Goal: Task Accomplishment & Management: Use online tool/utility

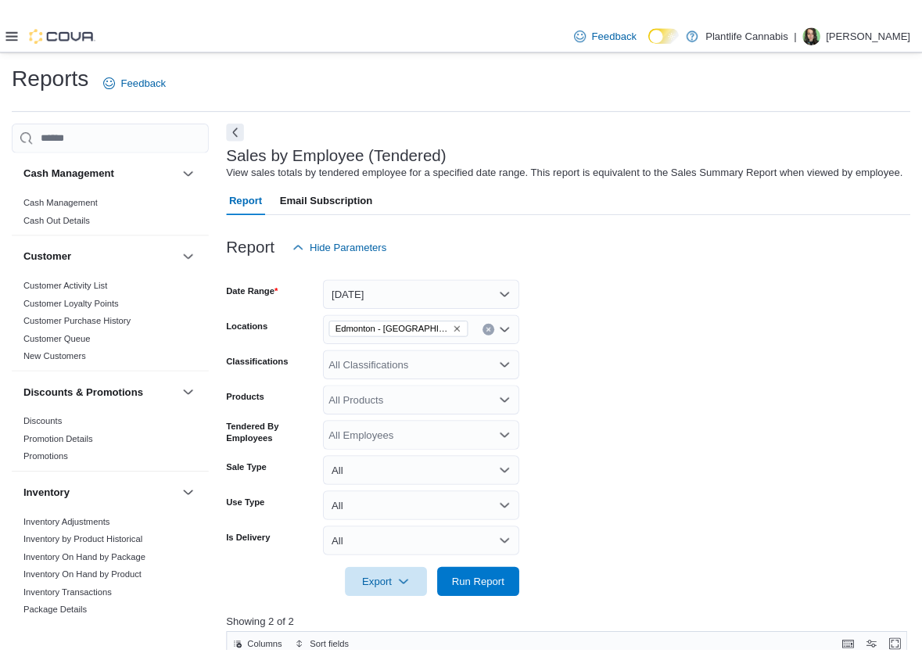
scroll to position [231, 0]
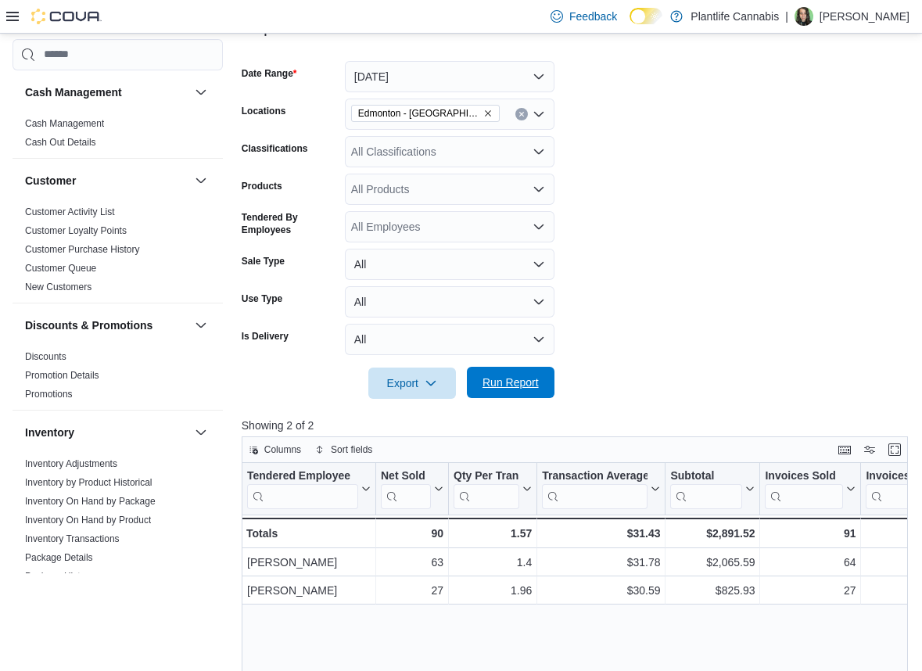
click at [522, 389] on span "Run Report" at bounding box center [510, 383] width 56 height 16
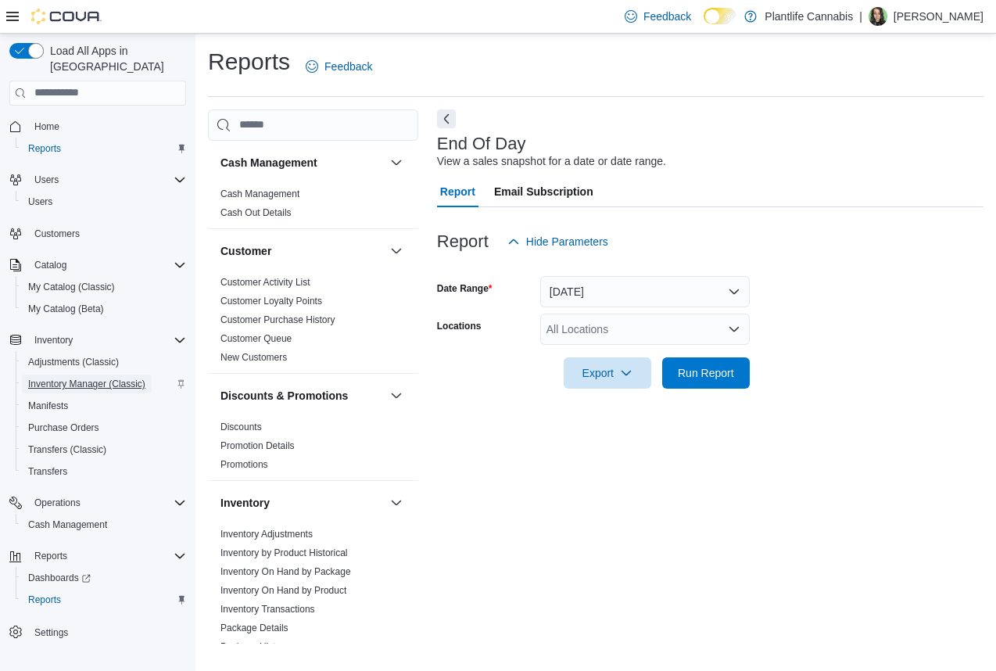
click at [78, 378] on span "Inventory Manager (Classic)" at bounding box center [86, 384] width 117 height 13
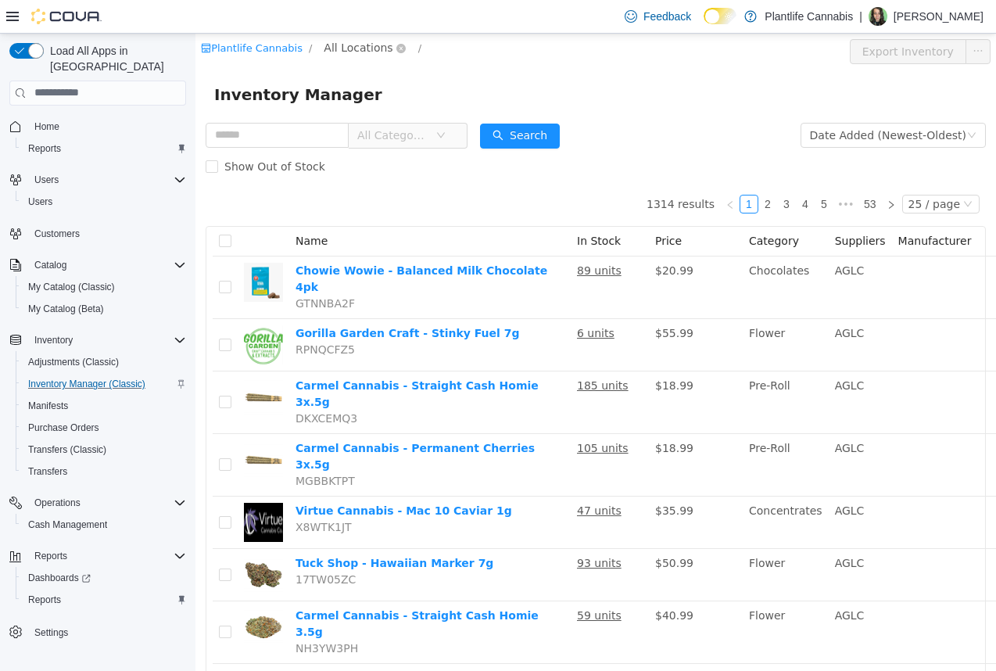
click at [343, 43] on span "All Locations" at bounding box center [358, 46] width 69 height 17
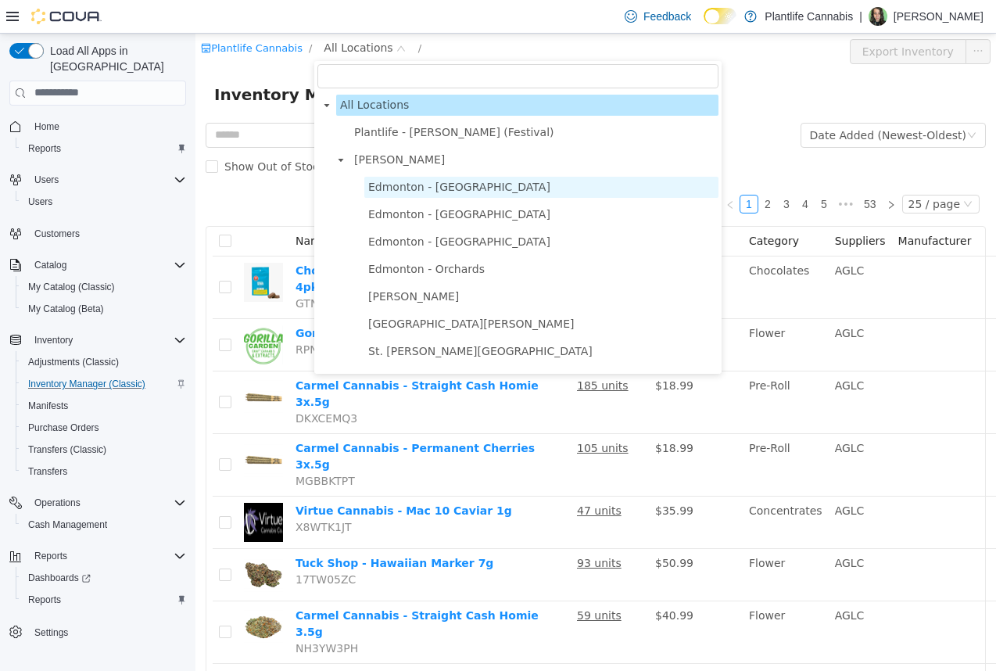
click at [378, 181] on span "Edmonton - [GEOGRAPHIC_DATA]" at bounding box center [459, 186] width 182 height 13
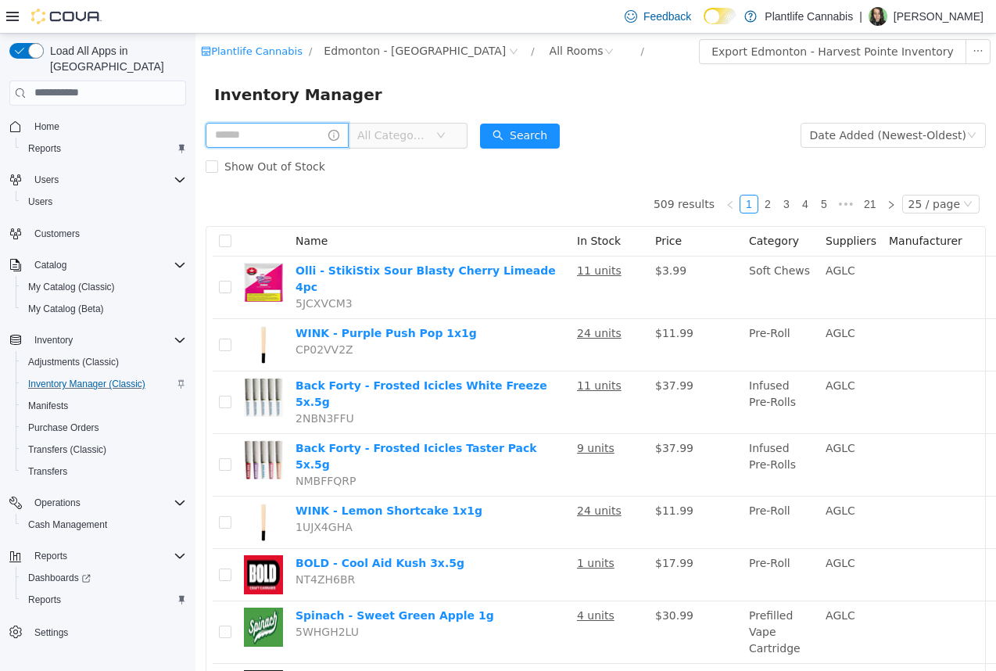
click at [287, 140] on input "text" at bounding box center [277, 134] width 143 height 25
type input "**********"
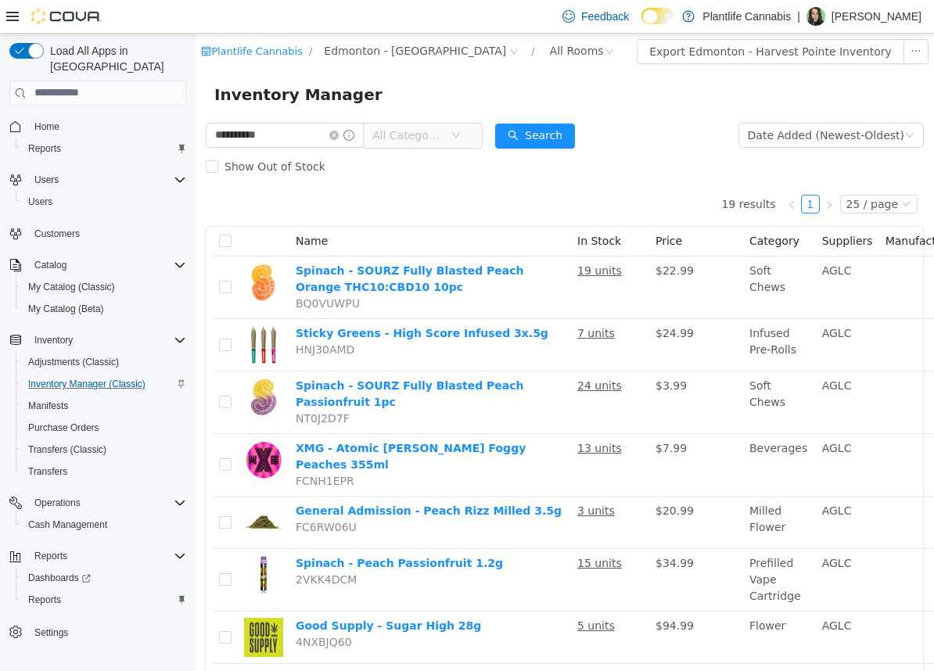
click at [4, 14] on div "Feedback Dark Mode Plantlife Cannabis | [PERSON_NAME]" at bounding box center [467, 17] width 934 height 34
click at [9, 16] on icon at bounding box center [12, 16] width 13 height 9
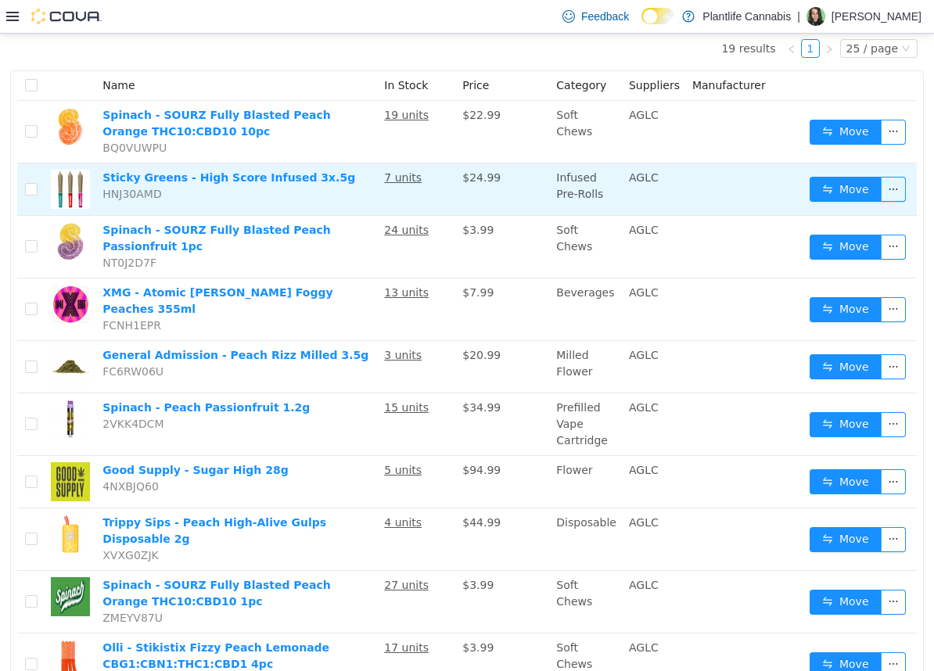
scroll to position [174, 0]
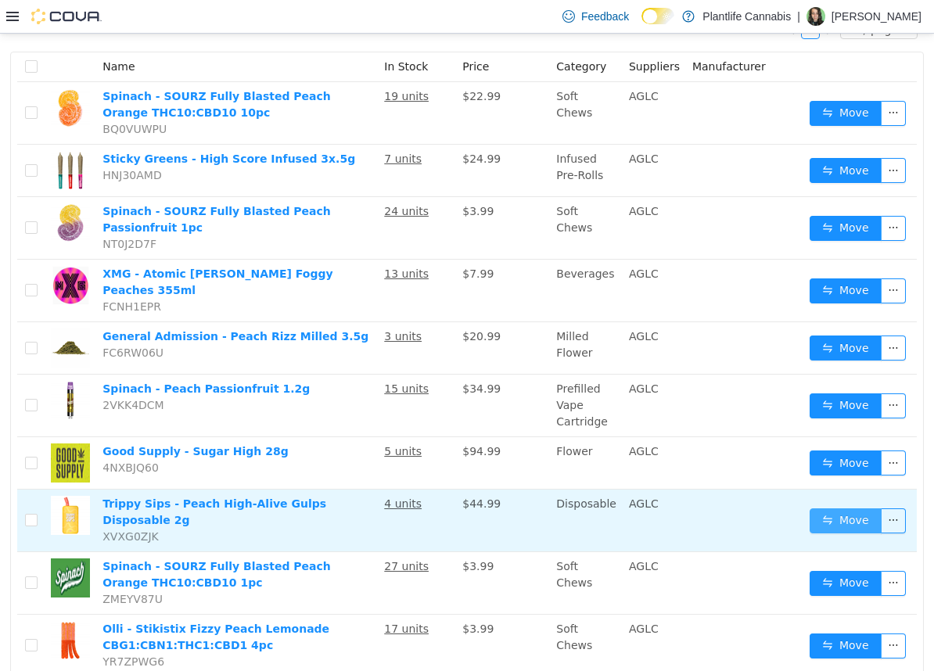
click at [816, 514] on button "Move" at bounding box center [845, 519] width 72 height 25
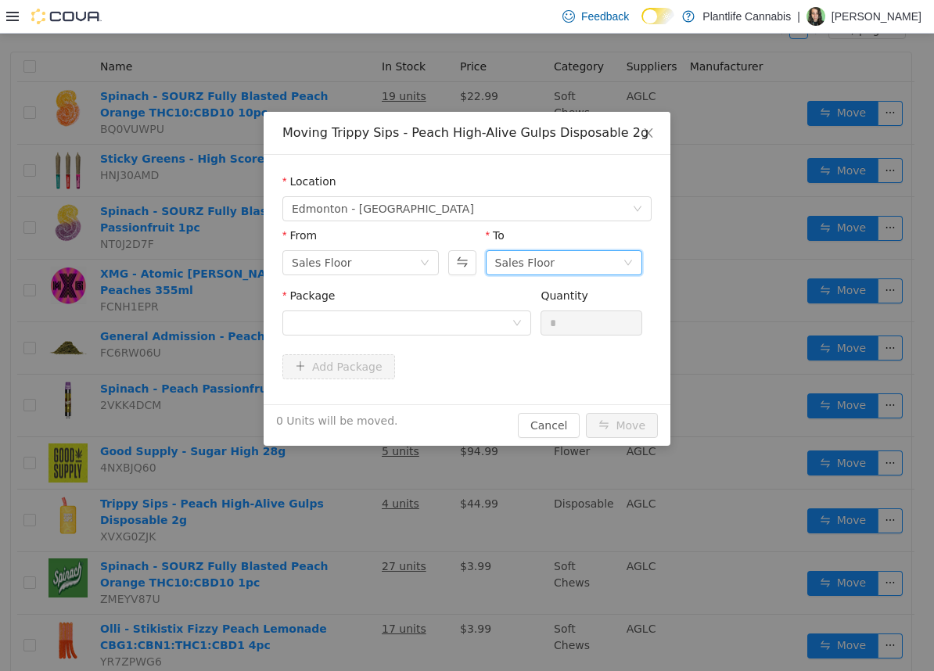
click at [575, 267] on div "Sales Floor" at bounding box center [558, 261] width 127 height 23
click at [539, 350] on li "Returns" at bounding box center [564, 343] width 156 height 25
click at [479, 319] on div at bounding box center [402, 321] width 220 height 23
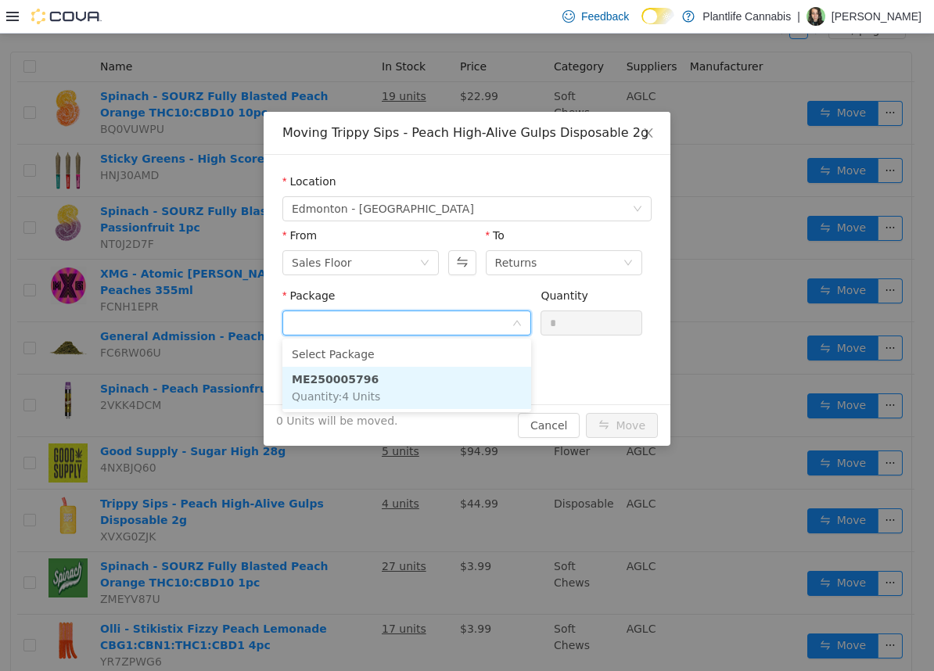
click at [418, 389] on li "ME250005796 Quantity : 4 Units" at bounding box center [406, 387] width 249 height 42
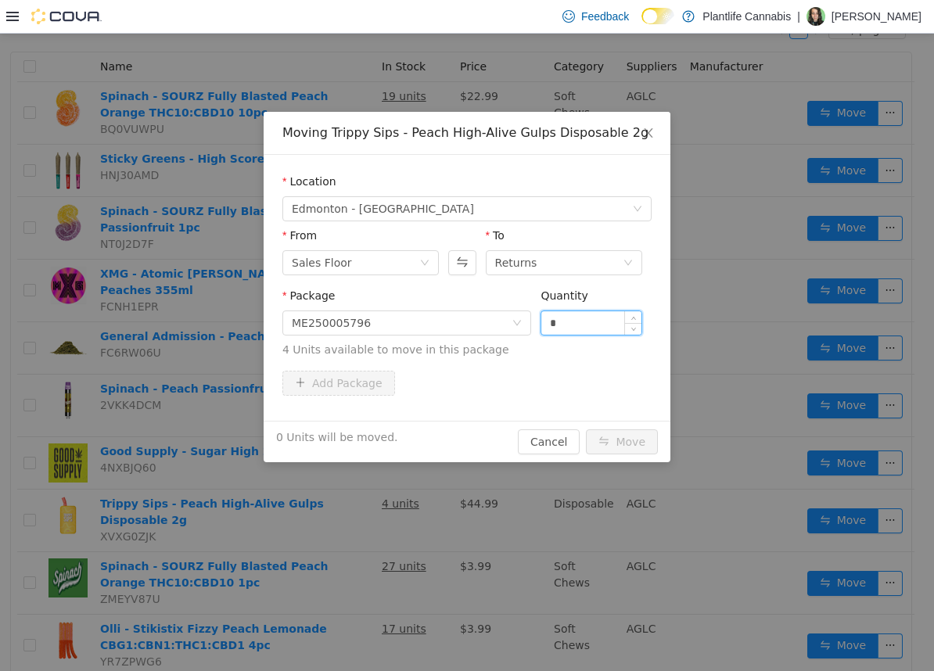
drag, startPoint x: 576, startPoint y: 324, endPoint x: 544, endPoint y: 322, distance: 31.3
click at [544, 322] on input "*" at bounding box center [591, 321] width 100 height 23
type input "*"
click at [654, 432] on button "Move" at bounding box center [622, 441] width 72 height 25
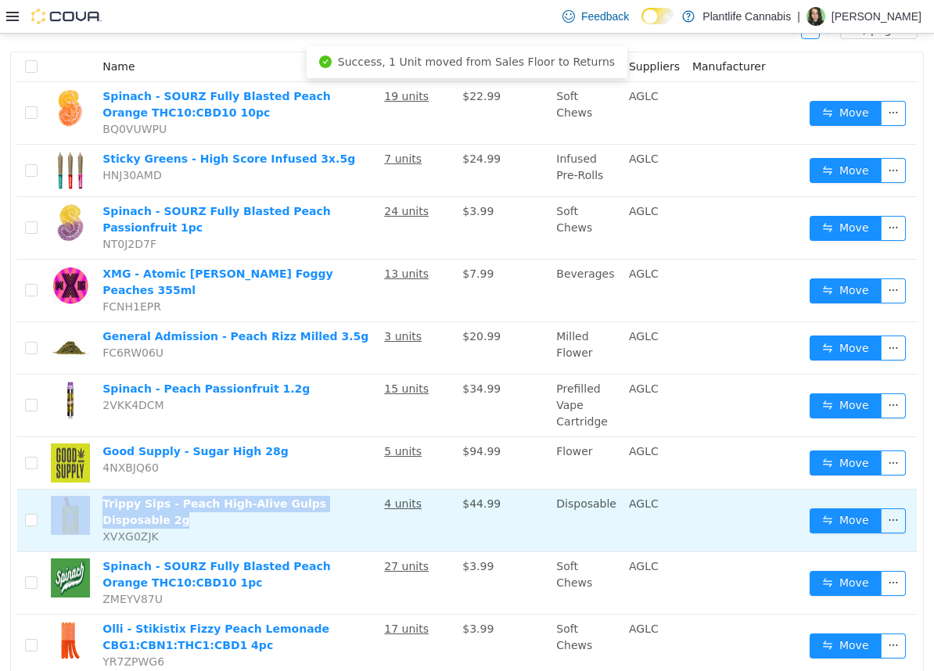
drag, startPoint x: 179, startPoint y: 514, endPoint x: 90, endPoint y: 499, distance: 90.4
click at [90, 499] on tr "Trippy Sips - Peach High-Alive Gulps Disposable 2g XVXG0ZJK 4 units $44.99 Disp…" at bounding box center [466, 520] width 899 height 63
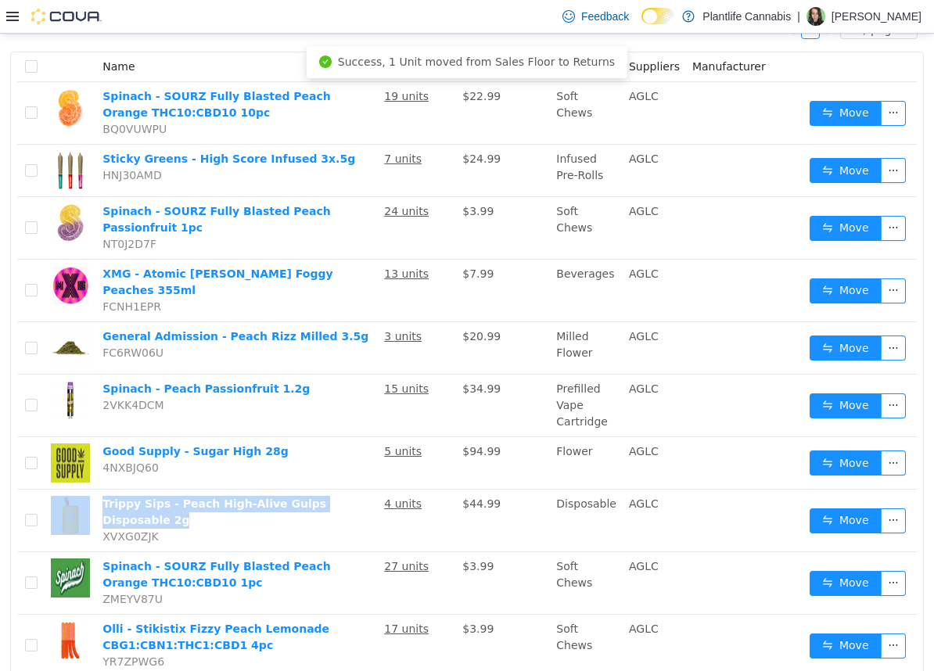
copy tr "Trippy Sips - Peach High-Alive Gulps Disposable 2g"
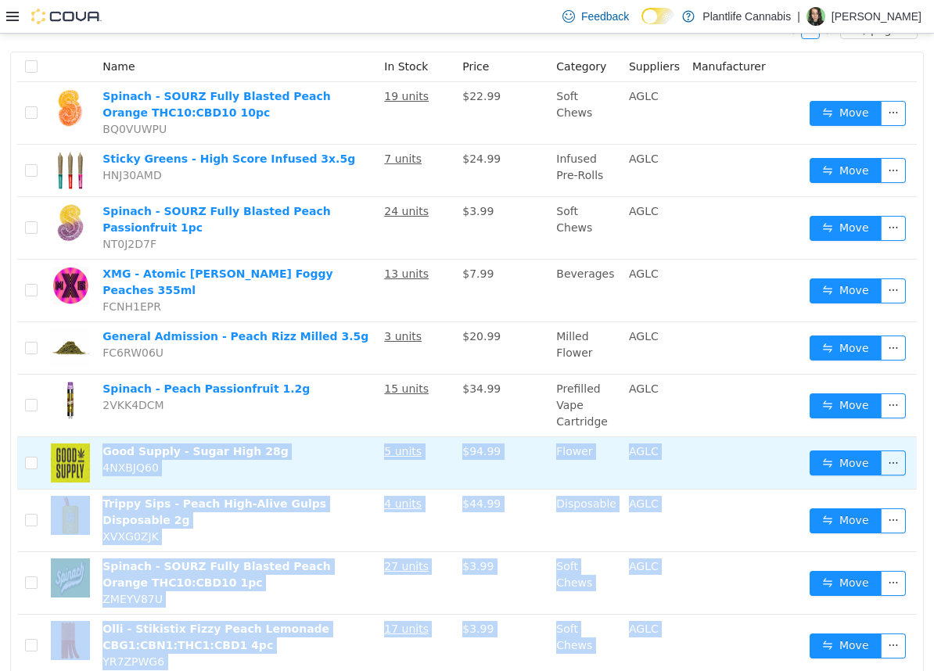
drag, startPoint x: 321, startPoint y: 445, endPoint x: 382, endPoint y: 426, distance: 64.6
click at [309, 447] on body "**********" at bounding box center [467, 176] width 934 height 637
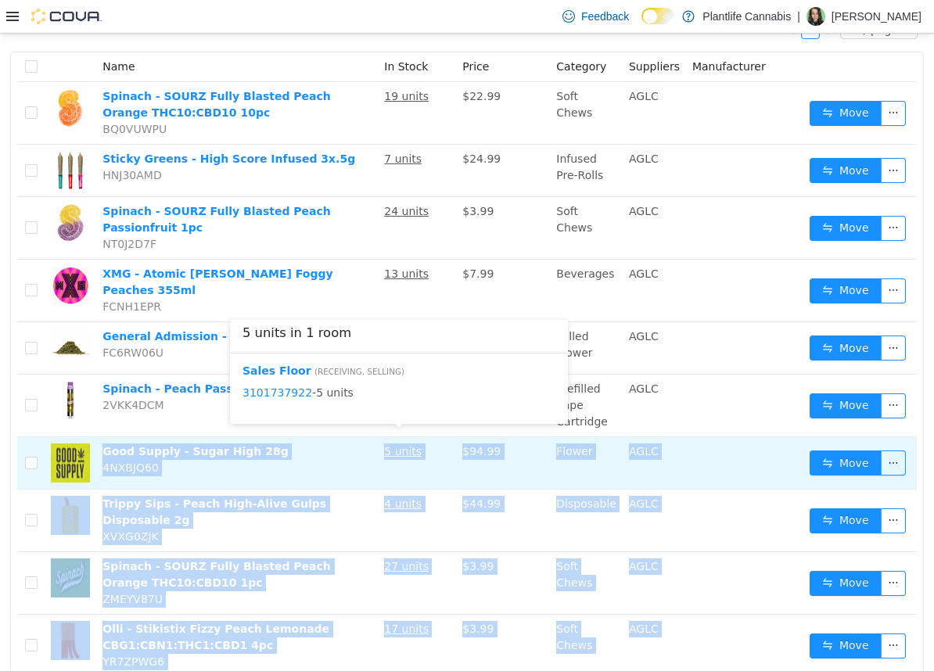
click at [391, 444] on u "5 units" at bounding box center [403, 450] width 38 height 13
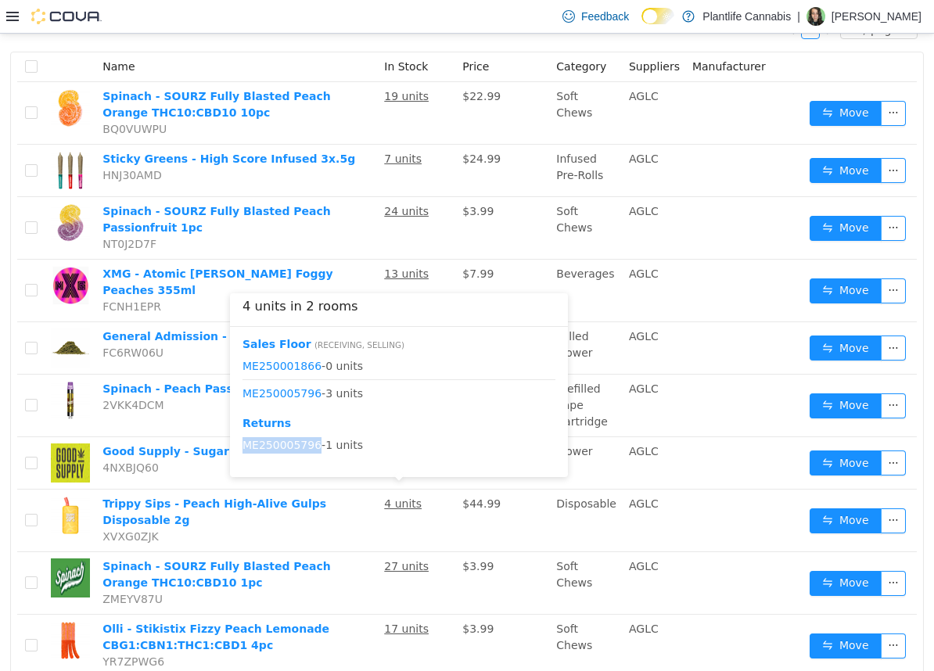
drag, startPoint x: 321, startPoint y: 447, endPoint x: 249, endPoint y: 468, distance: 75.0
click at [249, 468] on div "Sales Floor ( Receiving, Selling ) ME250001866 - 0 units ME250005796 - 3 units …" at bounding box center [399, 401] width 338 height 150
copy link "ME250005796"
